Goal: Task Accomplishment & Management: Use online tool/utility

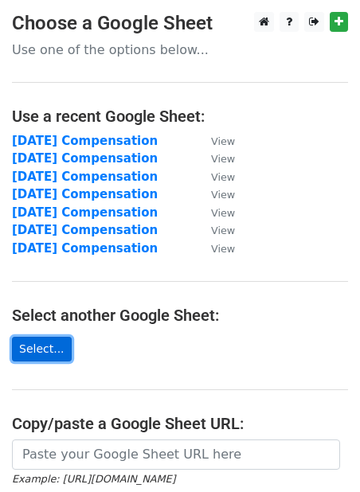
click at [30, 340] on link "Select..." at bounding box center [42, 349] width 60 height 25
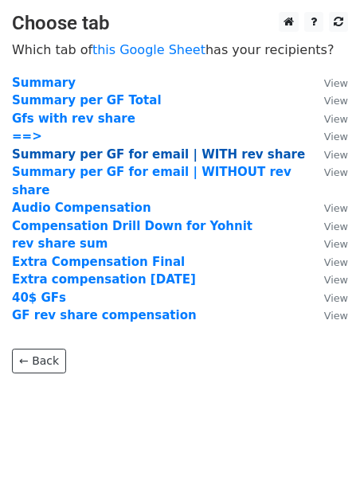
click at [88, 154] on strong "Summary per GF for email | WITH rev share" at bounding box center [158, 154] width 293 height 14
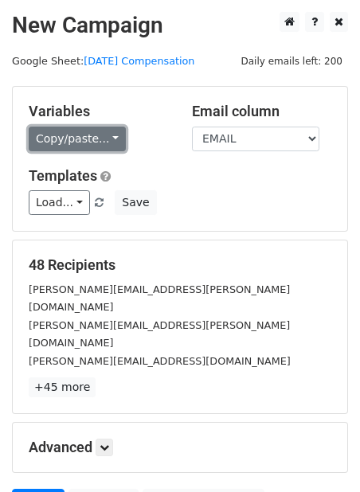
click at [105, 142] on link "Copy/paste..." at bounding box center [77, 139] width 97 height 25
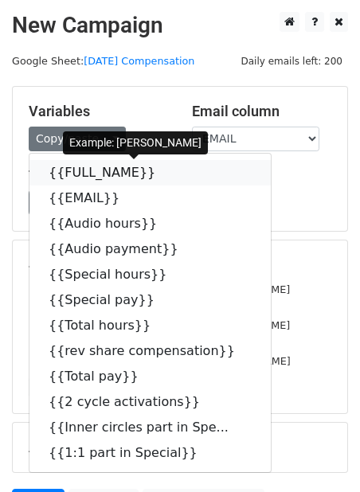
click at [114, 170] on link "{{FULL_NAME}}" at bounding box center [149, 172] width 241 height 25
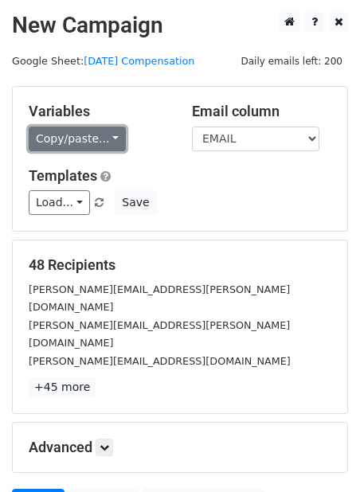
click at [93, 130] on link "Copy/paste..." at bounding box center [77, 139] width 97 height 25
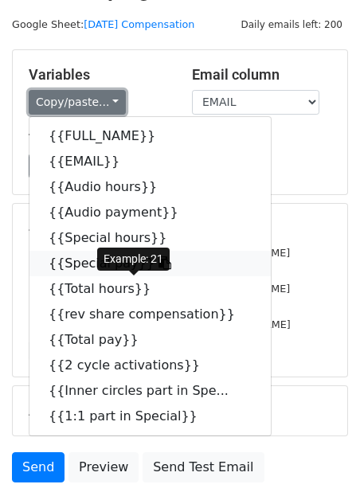
scroll to position [38, 0]
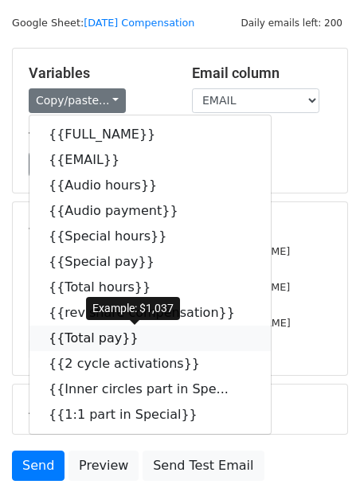
click at [163, 335] on link "{{Total pay}}" at bounding box center [149, 338] width 241 height 25
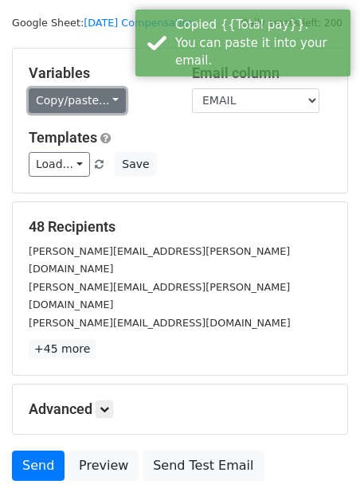
click at [88, 96] on link "Copy/paste..." at bounding box center [77, 100] width 97 height 25
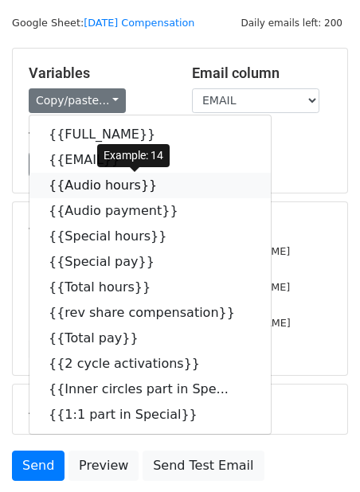
click at [117, 185] on link "{{Audio hours}}" at bounding box center [149, 185] width 241 height 25
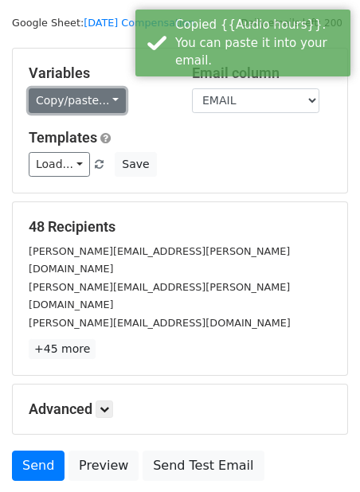
click at [64, 110] on link "Copy/paste..." at bounding box center [77, 100] width 97 height 25
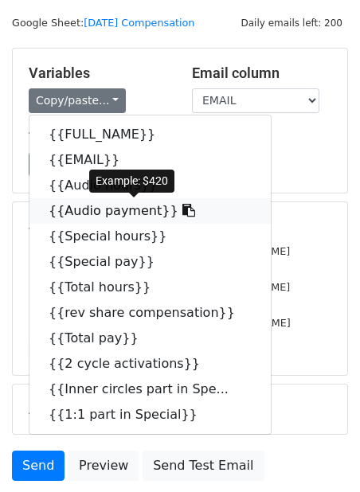
click at [116, 210] on link "{{Audio payment}}" at bounding box center [149, 210] width 241 height 25
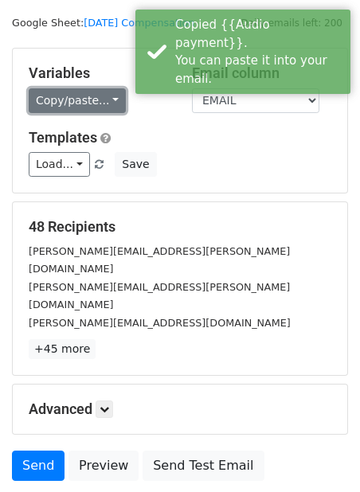
click at [75, 96] on link "Copy/paste..." at bounding box center [77, 100] width 97 height 25
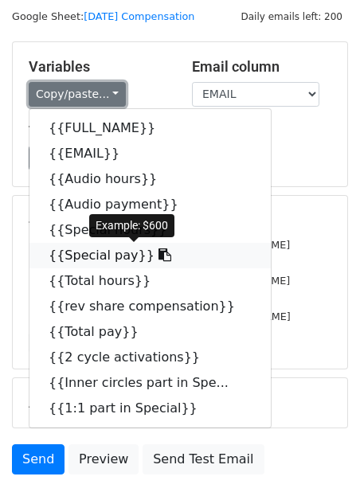
scroll to position [43, 0]
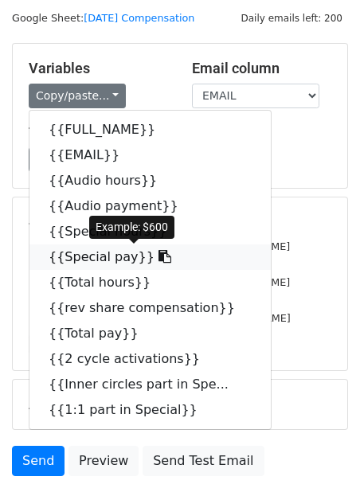
click at [117, 252] on link "{{Special pay}}" at bounding box center [149, 256] width 241 height 25
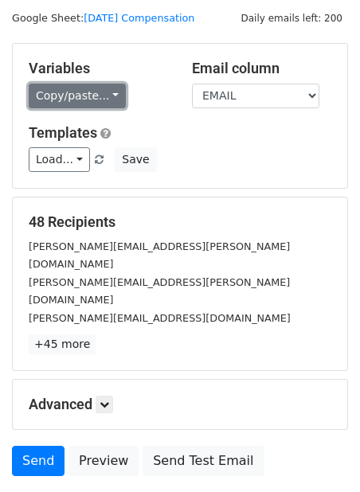
click at [81, 99] on link "Copy/paste..." at bounding box center [77, 96] width 97 height 25
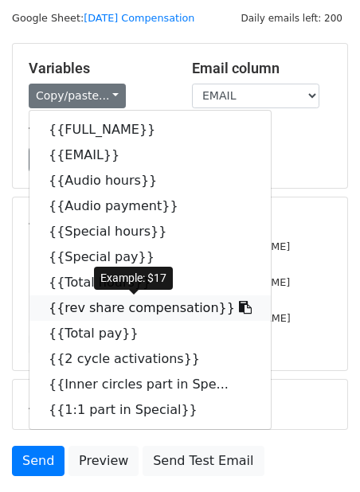
click at [170, 310] on link "{{rev share compensation}}" at bounding box center [149, 307] width 241 height 25
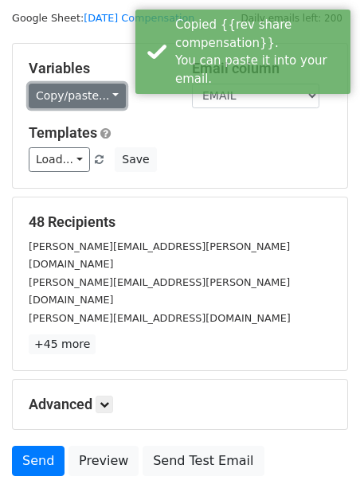
click at [84, 102] on link "Copy/paste..." at bounding box center [77, 96] width 97 height 25
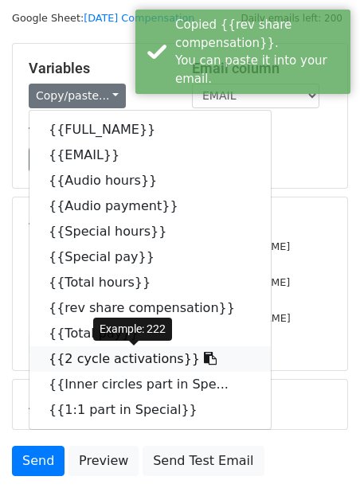
click at [140, 356] on link "{{2 cycle activations}}" at bounding box center [149, 358] width 241 height 25
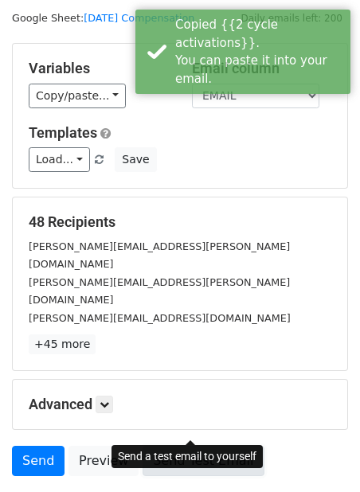
click at [185, 446] on link "Send Test Email" at bounding box center [202, 461] width 121 height 30
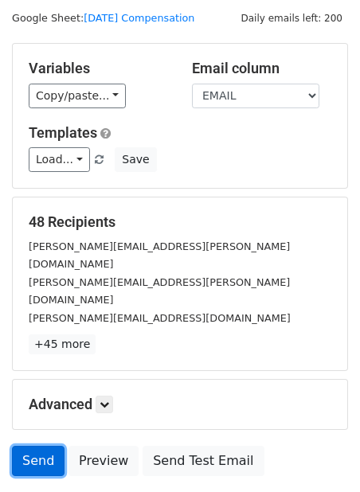
click at [32, 446] on link "Send" at bounding box center [38, 461] width 53 height 30
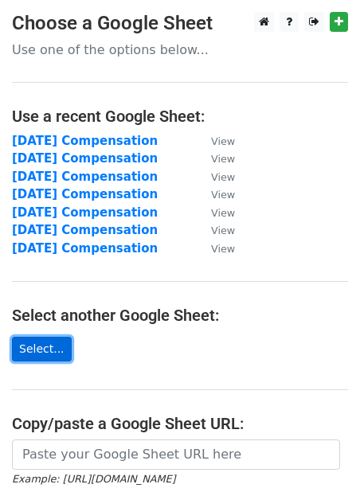
click at [32, 343] on link "Select..." at bounding box center [42, 349] width 60 height 25
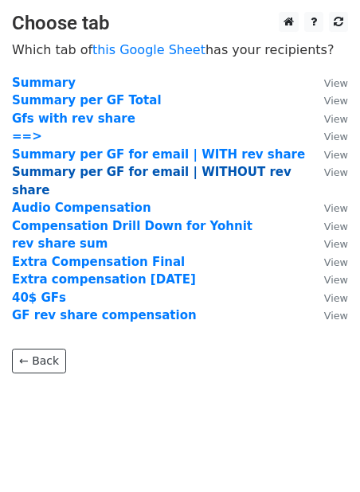
click at [212, 177] on strong "Summary per GF for email | WITHOUT rev share" at bounding box center [151, 181] width 279 height 33
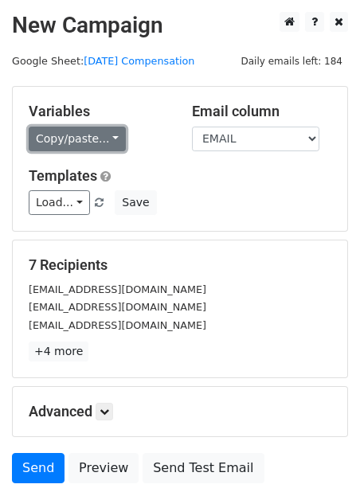
click at [75, 142] on link "Copy/paste..." at bounding box center [77, 139] width 97 height 25
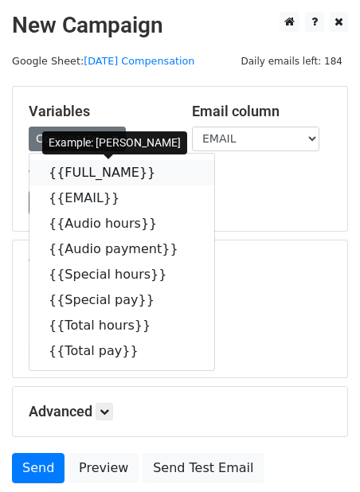
click at [89, 169] on link "{{FULL_NAME}}" at bounding box center [121, 172] width 185 height 25
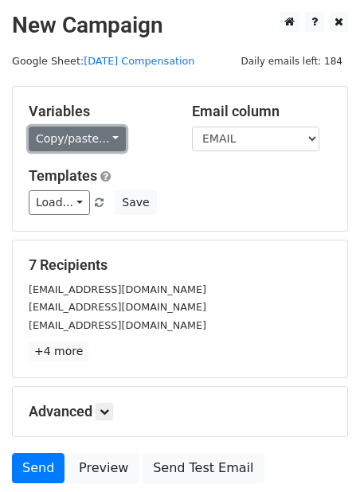
click at [75, 143] on link "Copy/paste..." at bounding box center [77, 139] width 97 height 25
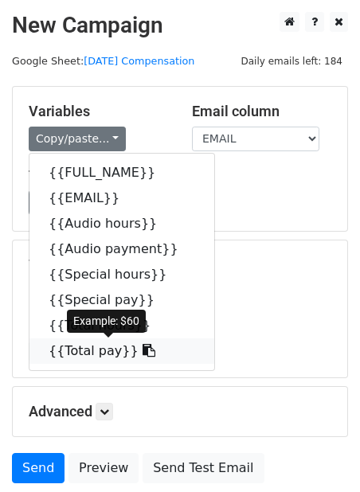
click at [107, 354] on link "{{Total pay}}" at bounding box center [121, 350] width 185 height 25
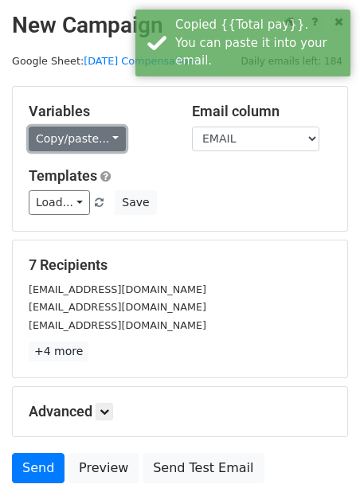
click at [66, 144] on link "Copy/paste..." at bounding box center [77, 139] width 97 height 25
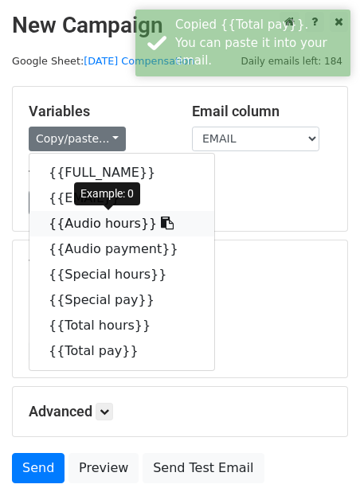
click at [95, 222] on link "{{Audio hours}}" at bounding box center [121, 223] width 185 height 25
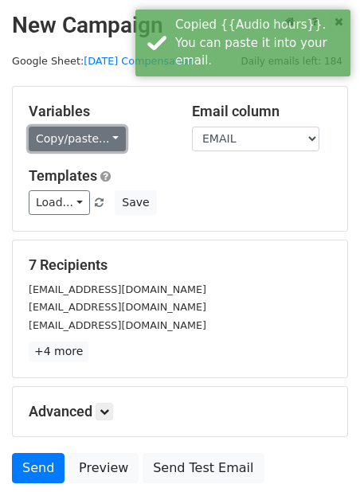
click at [76, 136] on link "Copy/paste..." at bounding box center [77, 139] width 97 height 25
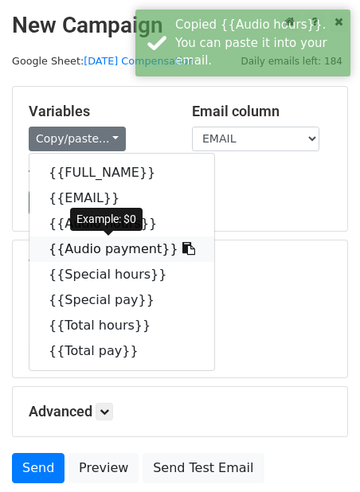
click at [129, 248] on link "{{Audio payment}}" at bounding box center [121, 248] width 185 height 25
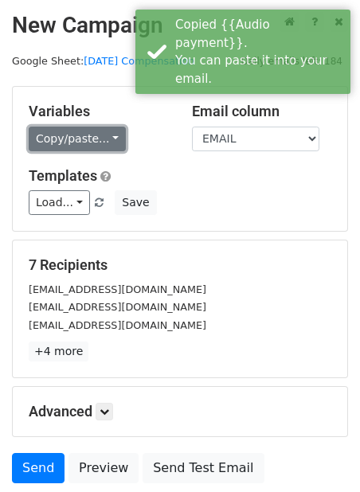
click at [96, 139] on link "Copy/paste..." at bounding box center [77, 139] width 97 height 25
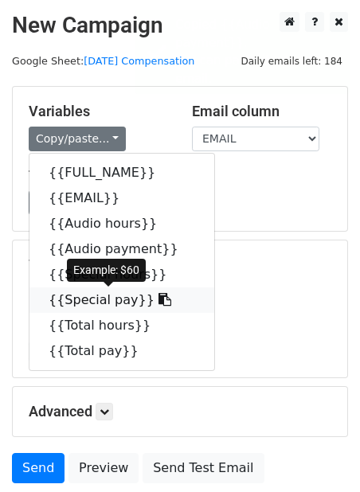
click at [124, 297] on link "{{Special pay}}" at bounding box center [121, 299] width 185 height 25
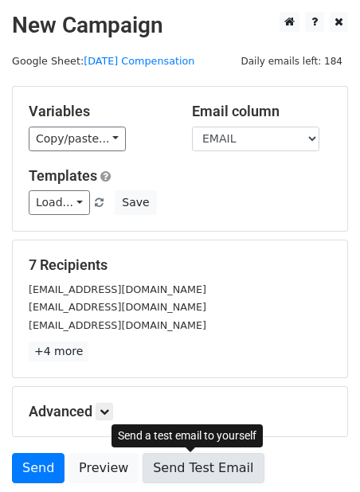
click at [193, 473] on link "Send Test Email" at bounding box center [202, 468] width 121 height 30
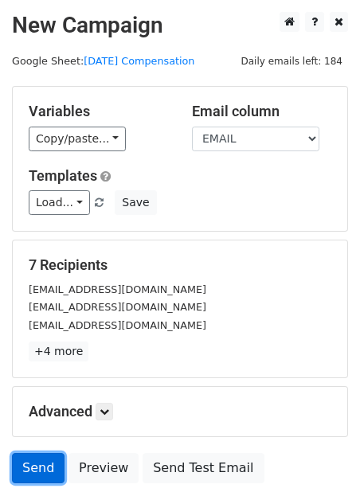
click at [38, 472] on link "Send" at bounding box center [38, 468] width 53 height 30
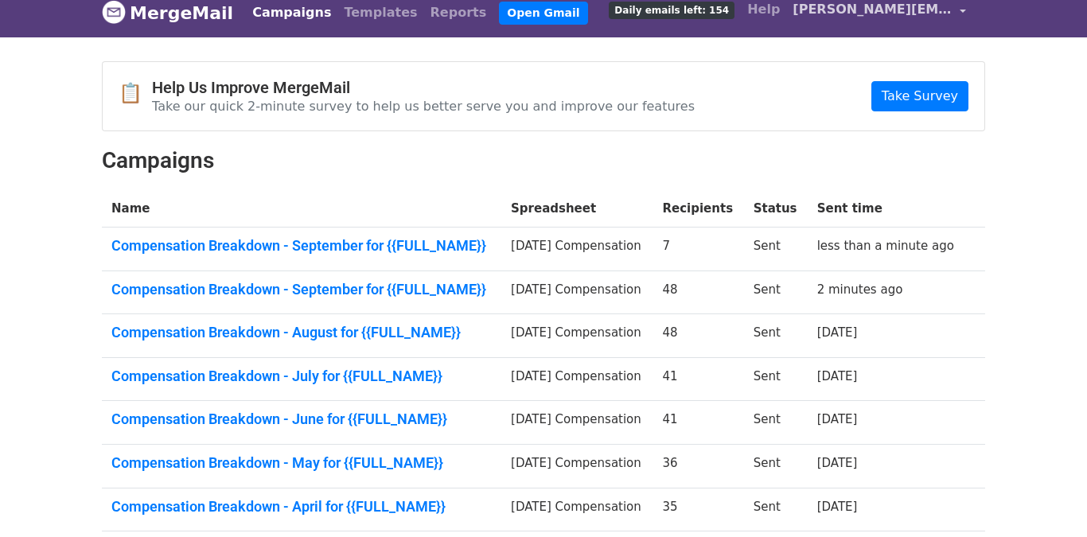
scroll to position [14, 0]
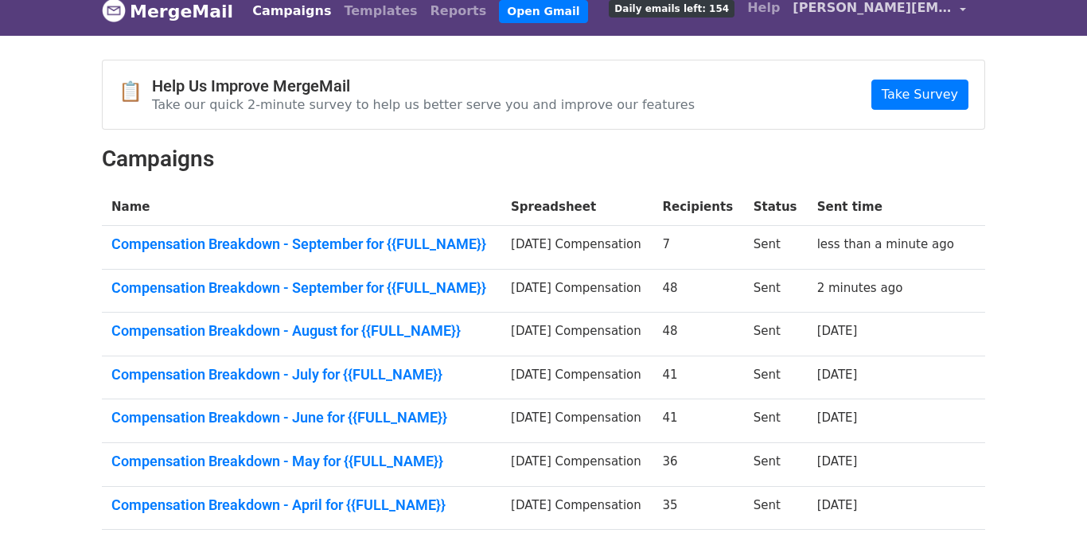
click at [938, 14] on span "[PERSON_NAME][EMAIL_ADDRESS][DOMAIN_NAME]" at bounding box center [872, 7] width 159 height 19
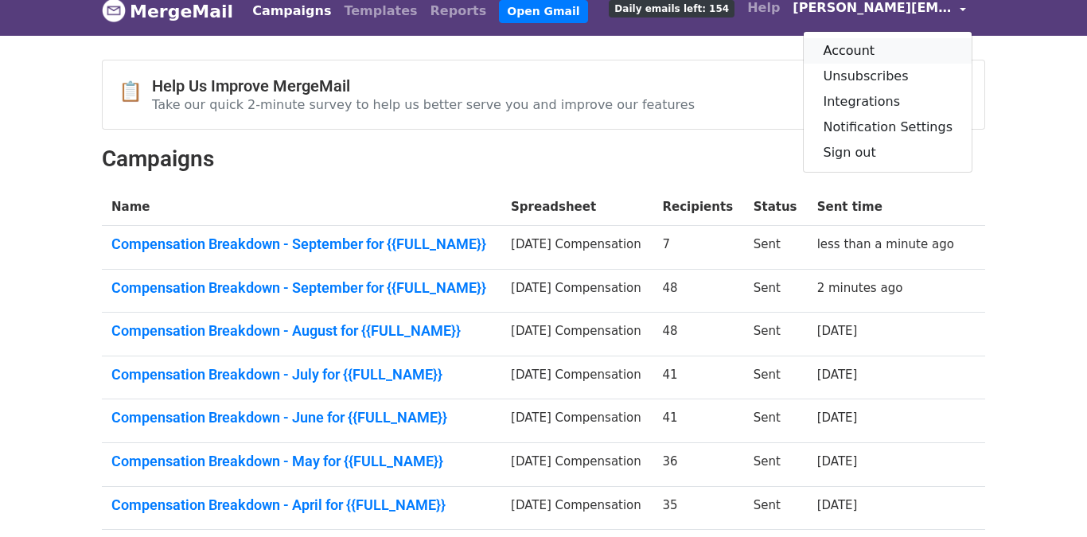
click at [883, 49] on link "Account" at bounding box center [888, 50] width 168 height 25
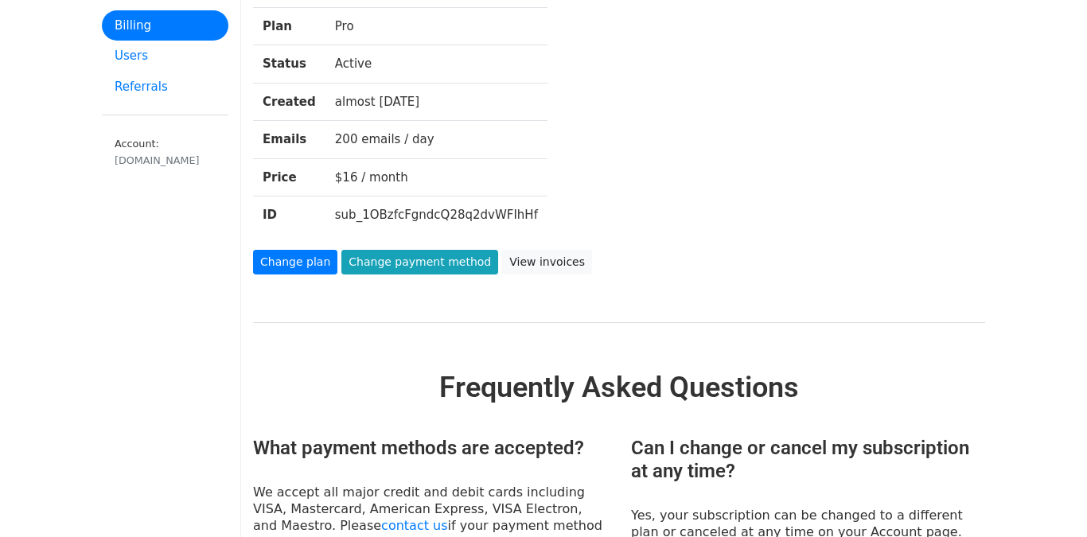
scroll to position [136, 0]
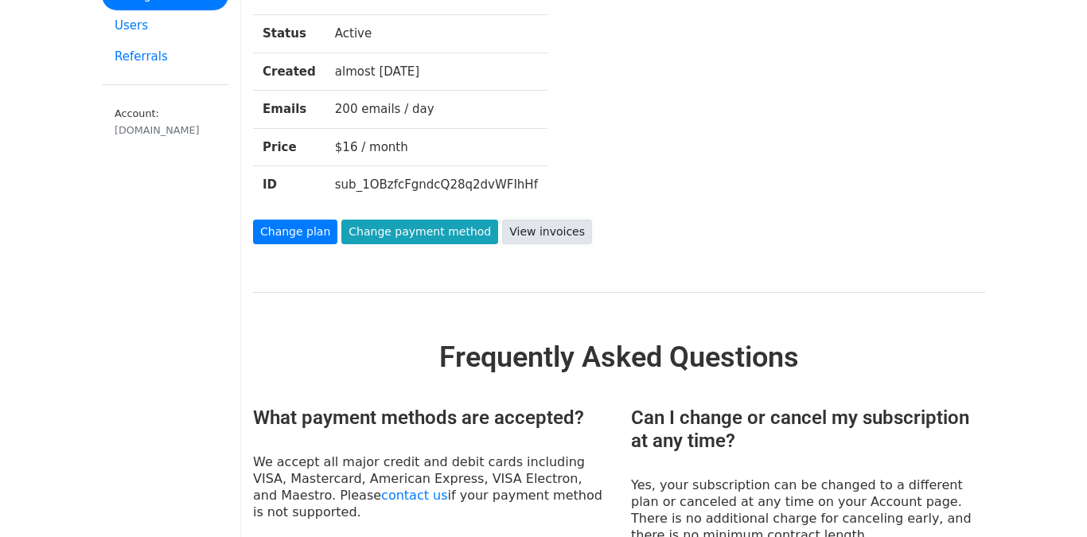
click at [556, 222] on link "View invoices" at bounding box center [547, 232] width 90 height 25
